Goal: Find specific page/section: Find specific page/section

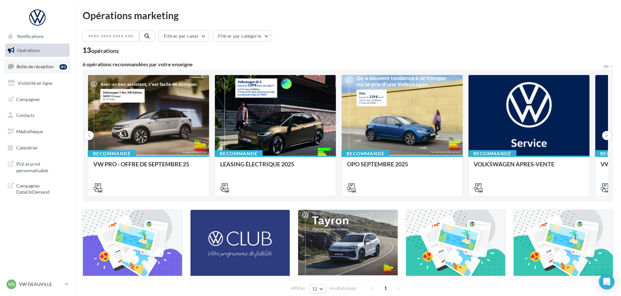
click at [39, 71] on link "Boîte de réception 80" at bounding box center [37, 66] width 67 height 14
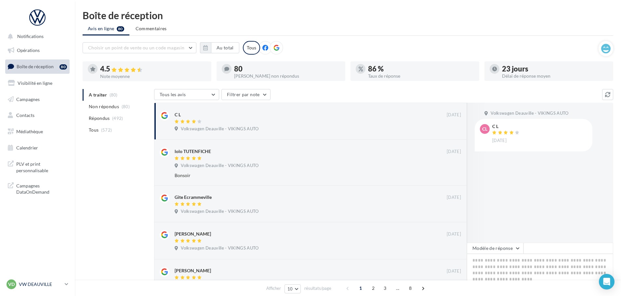
click at [33, 288] on div "VD VW DEAUVILLE vw-touq-vau" at bounding box center [35, 285] width 56 height 10
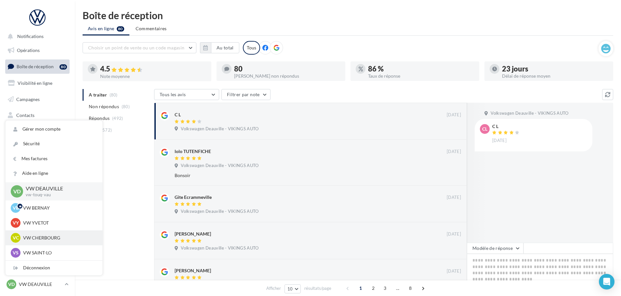
click at [26, 240] on p "VW CHERBOURG" at bounding box center [59, 238] width 72 height 7
